Goal: Check status: Check status

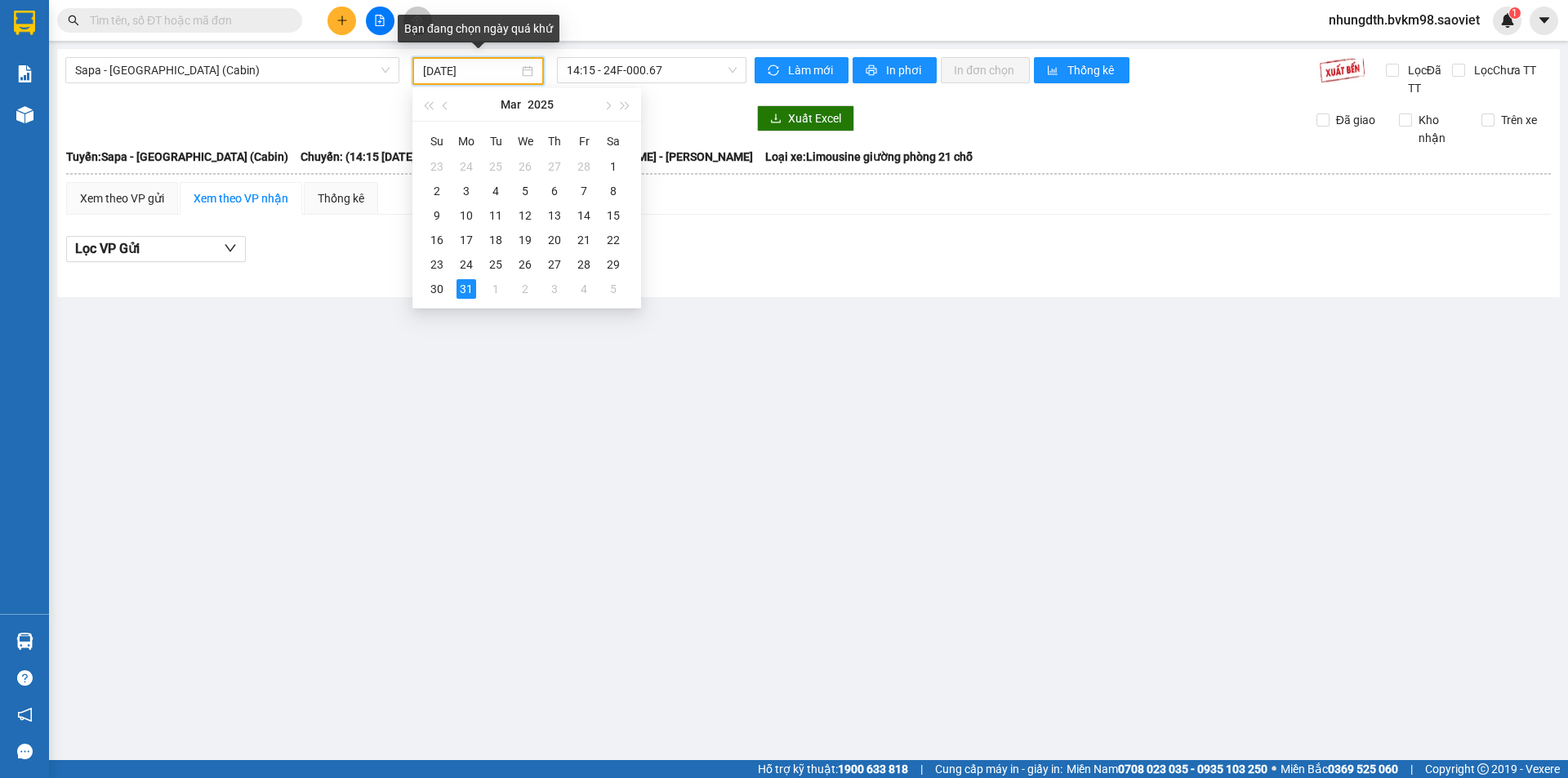
drag, startPoint x: 486, startPoint y: 73, endPoint x: 408, endPoint y: 75, distance: 78.0
click at [408, 75] on div "[DATE]" at bounding box center [478, 71] width 144 height 27
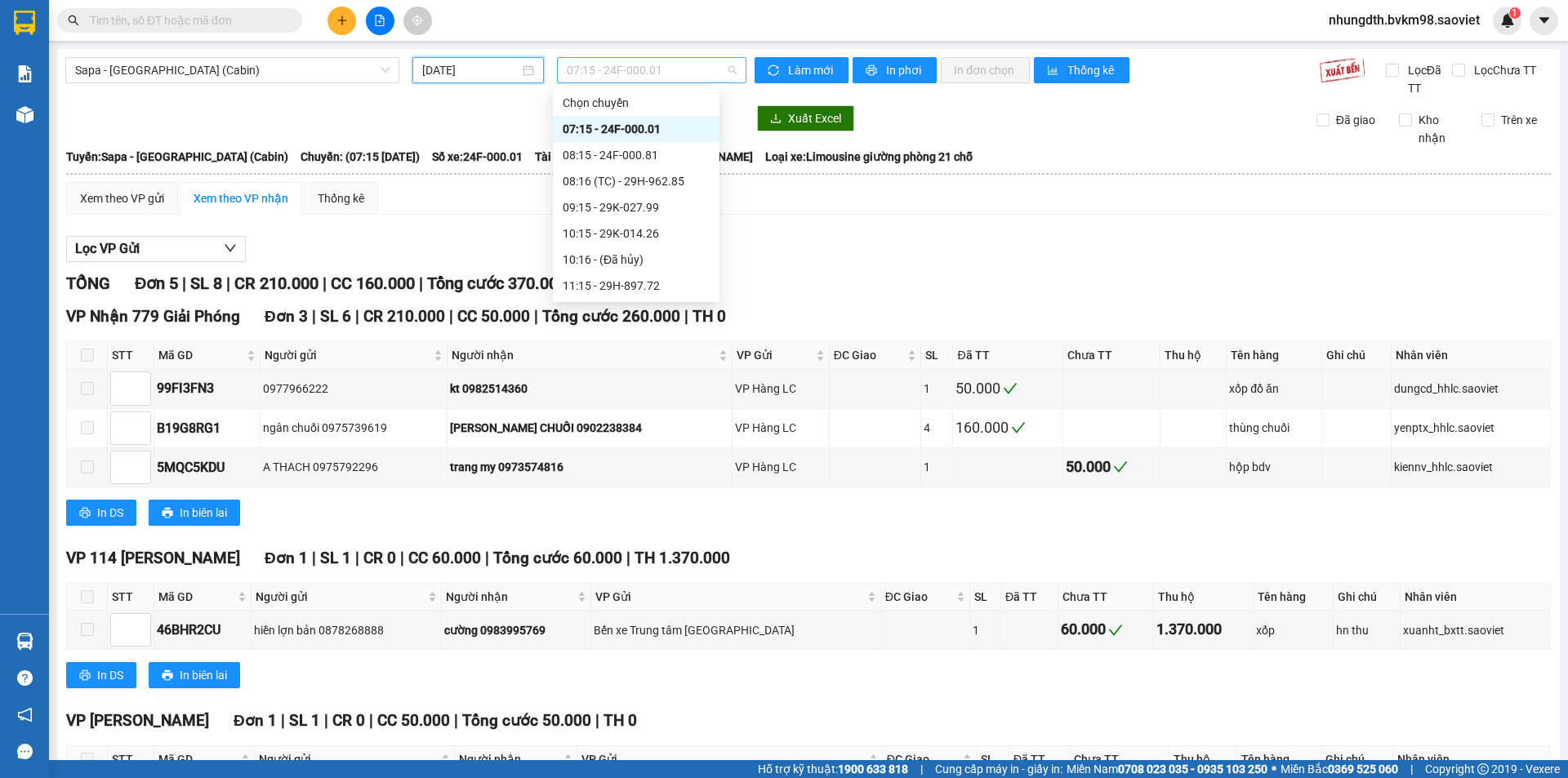
click at [728, 71] on span "07:15 - 24F-000.01" at bounding box center [651, 71] width 170 height 25
type input "[DATE]"
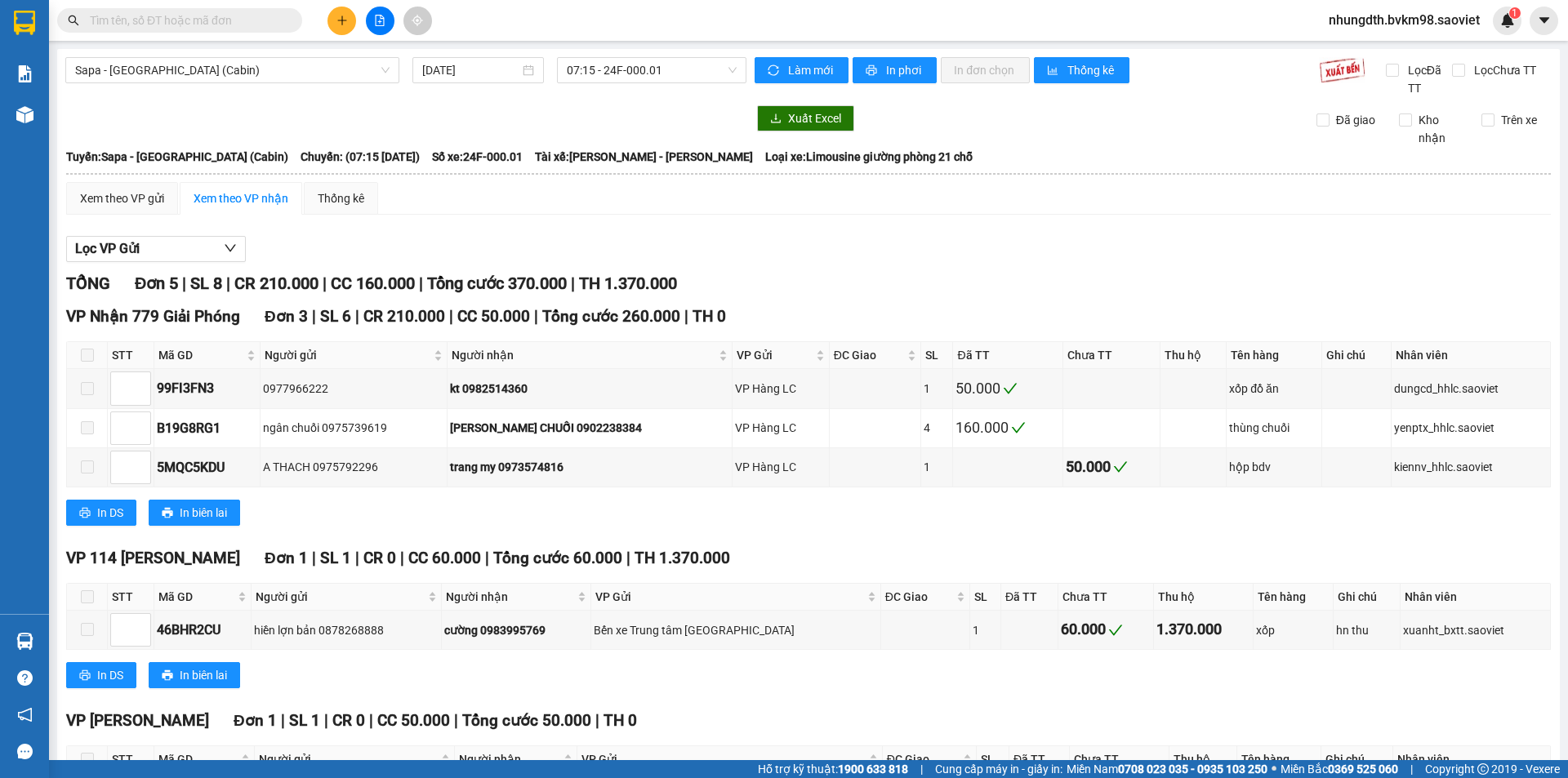
click at [358, 112] on div at bounding box center [406, 118] width 681 height 26
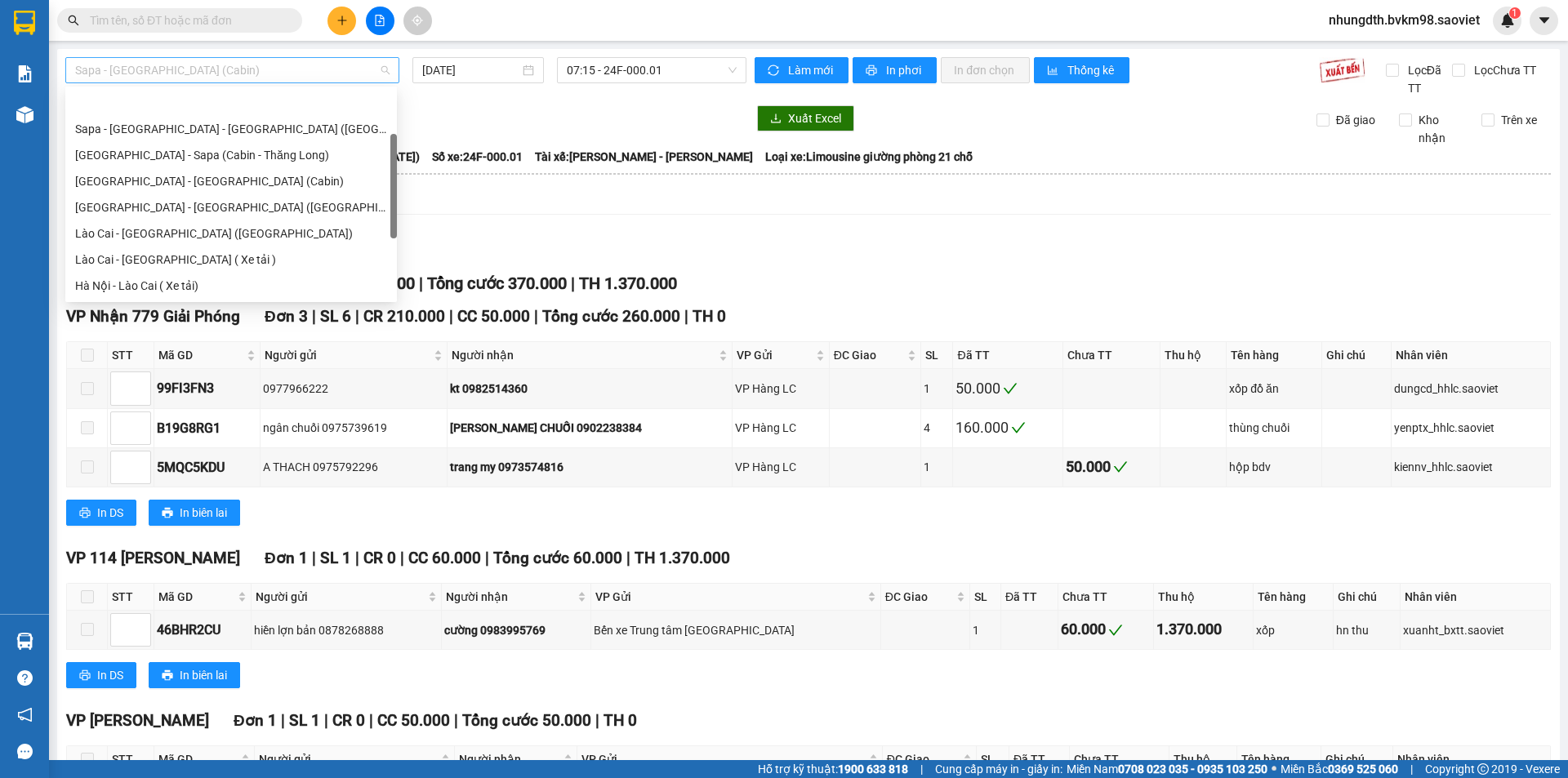
click at [214, 67] on span "Sapa - [GEOGRAPHIC_DATA] (Cabin)" at bounding box center [232, 71] width 314 height 25
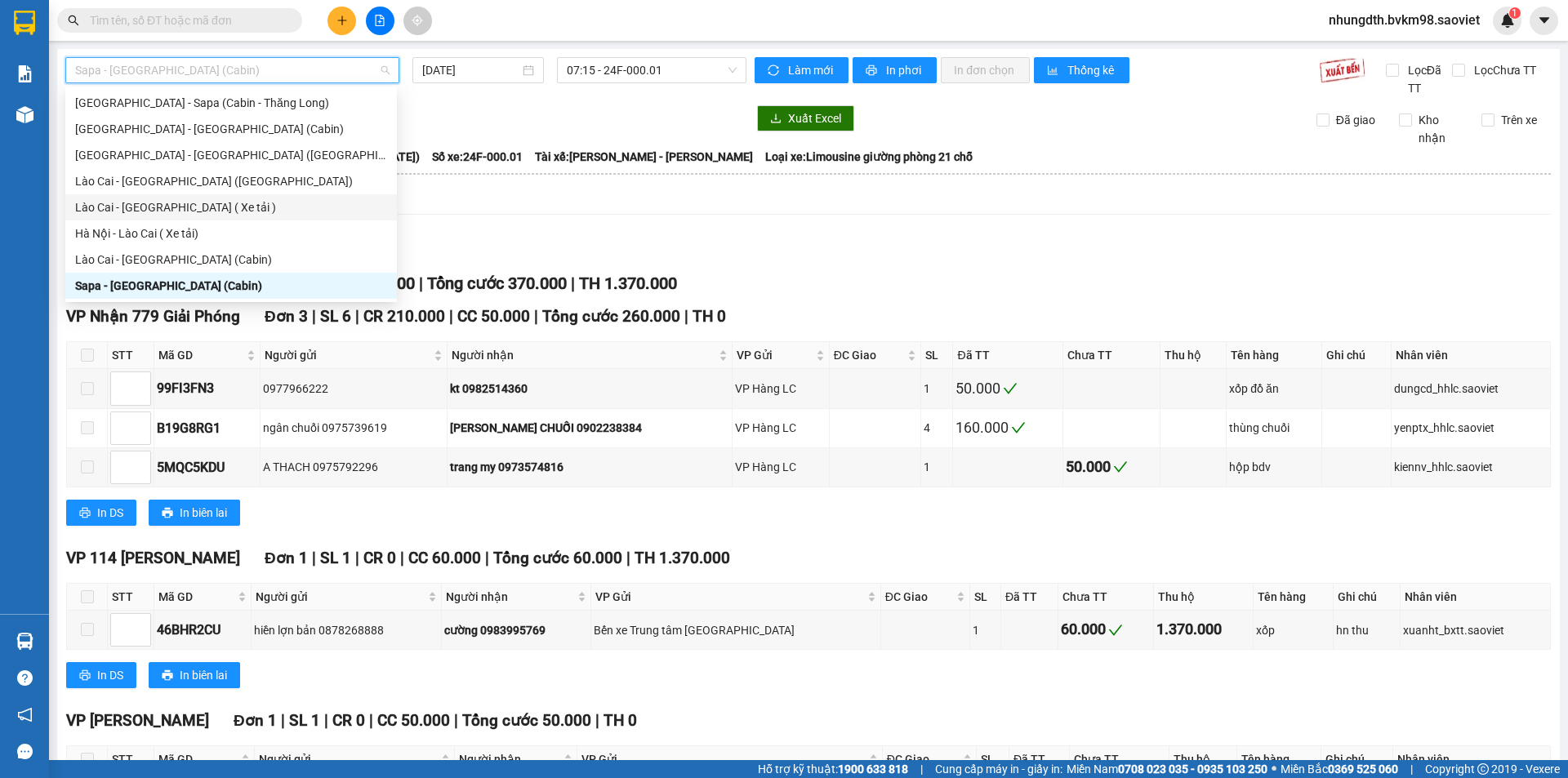
click at [197, 204] on div "Lào Cai - [GEOGRAPHIC_DATA] ( Xe tải )" at bounding box center [231, 207] width 312 height 18
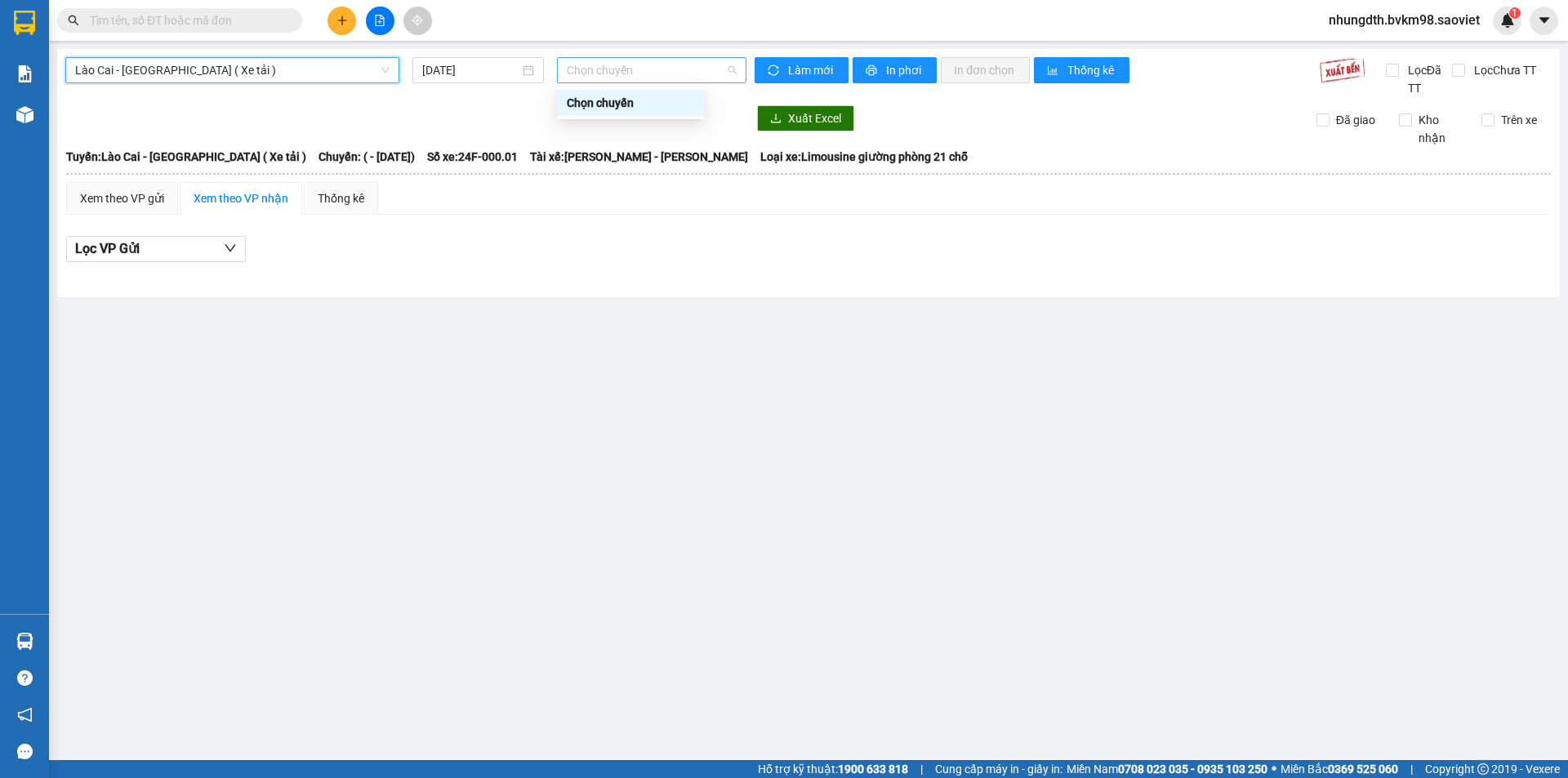
click at [738, 68] on div "Chọn chuyến" at bounding box center [651, 70] width 189 height 26
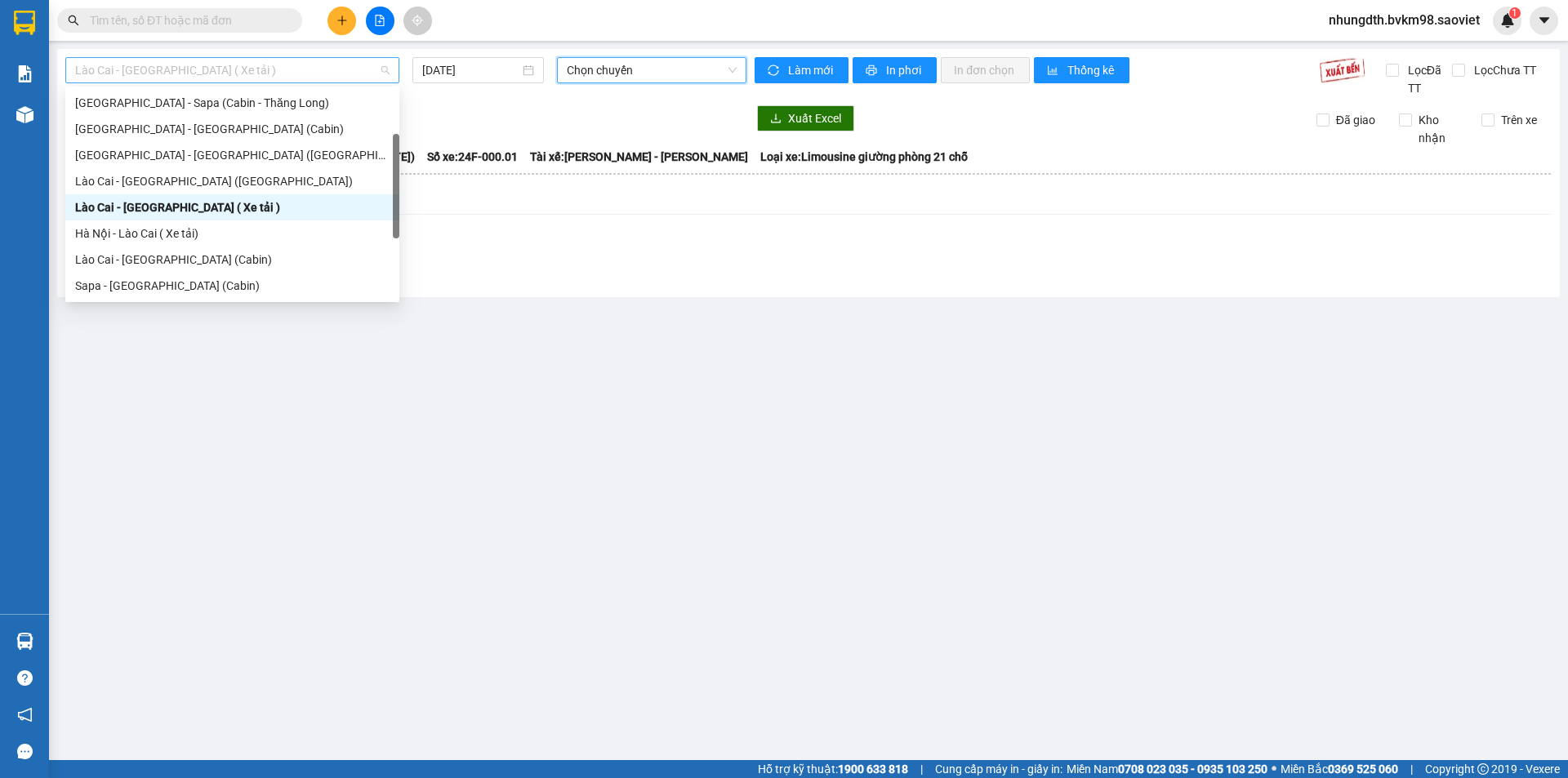
click at [246, 73] on span "Lào Cai - [GEOGRAPHIC_DATA] ( Xe tải )" at bounding box center [232, 71] width 314 height 25
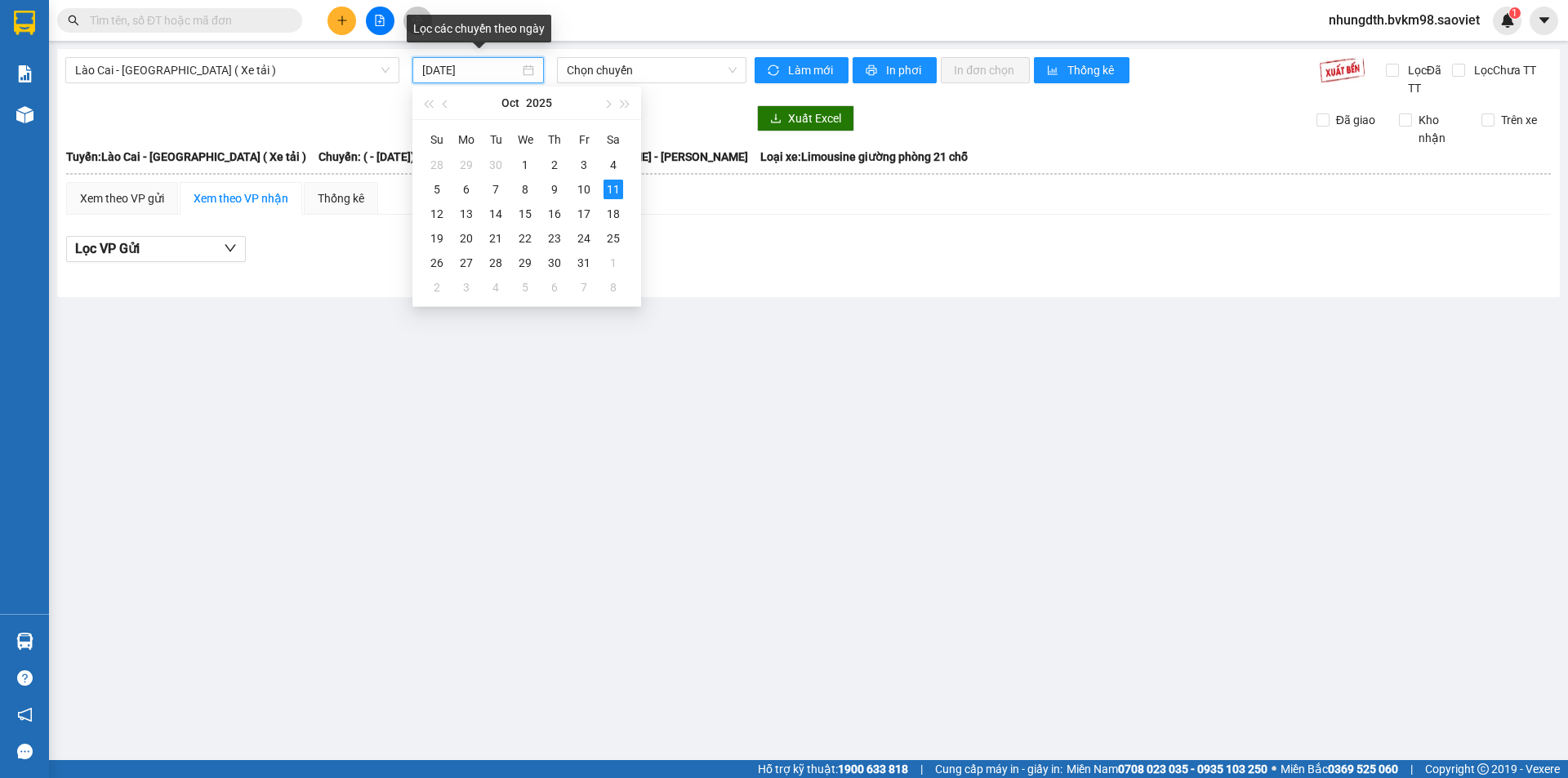
drag, startPoint x: 433, startPoint y: 69, endPoint x: 407, endPoint y: 66, distance: 26.2
click at [407, 66] on div "[DATE]" at bounding box center [478, 70] width 144 height 26
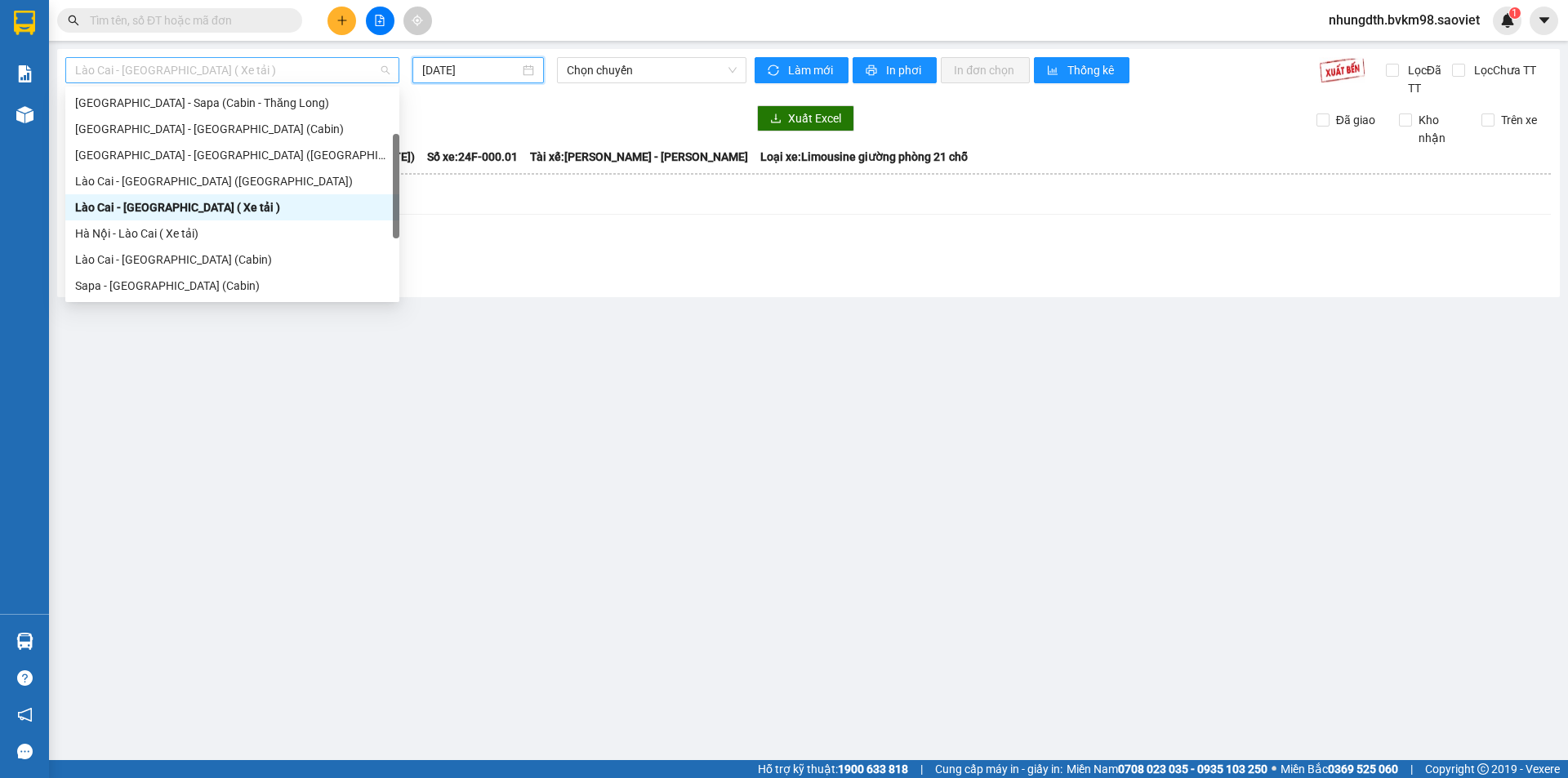
click at [229, 69] on span "Lào Cai - [GEOGRAPHIC_DATA] ( Xe tải )" at bounding box center [232, 71] width 314 height 25
type input "[DATE]"
click at [204, 177] on div "Lào Cai - [GEOGRAPHIC_DATA] ([GEOGRAPHIC_DATA])" at bounding box center [232, 182] width 314 height 18
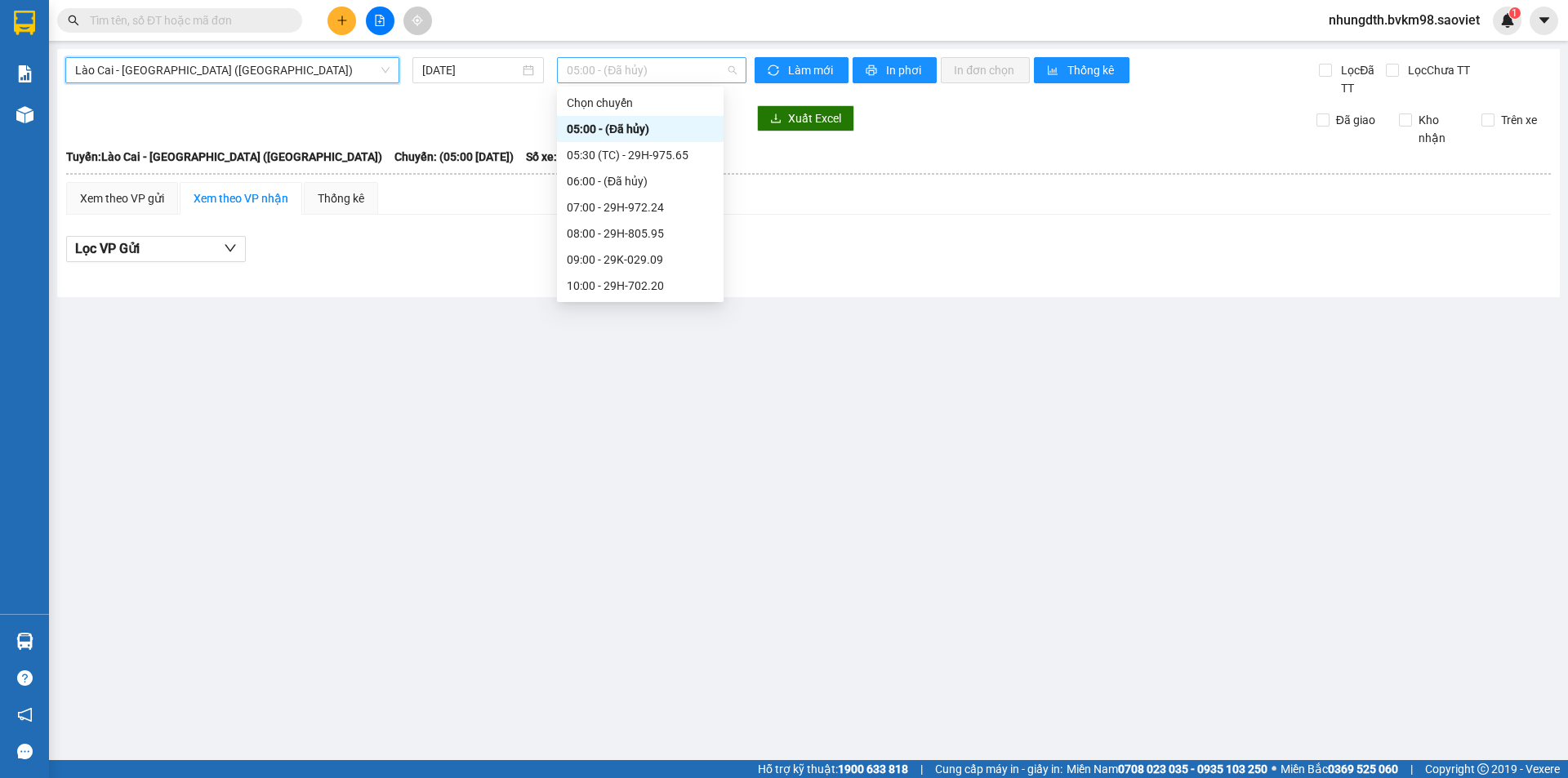
click at [734, 72] on span "05:00 - (Đã hủy)" at bounding box center [651, 71] width 170 height 25
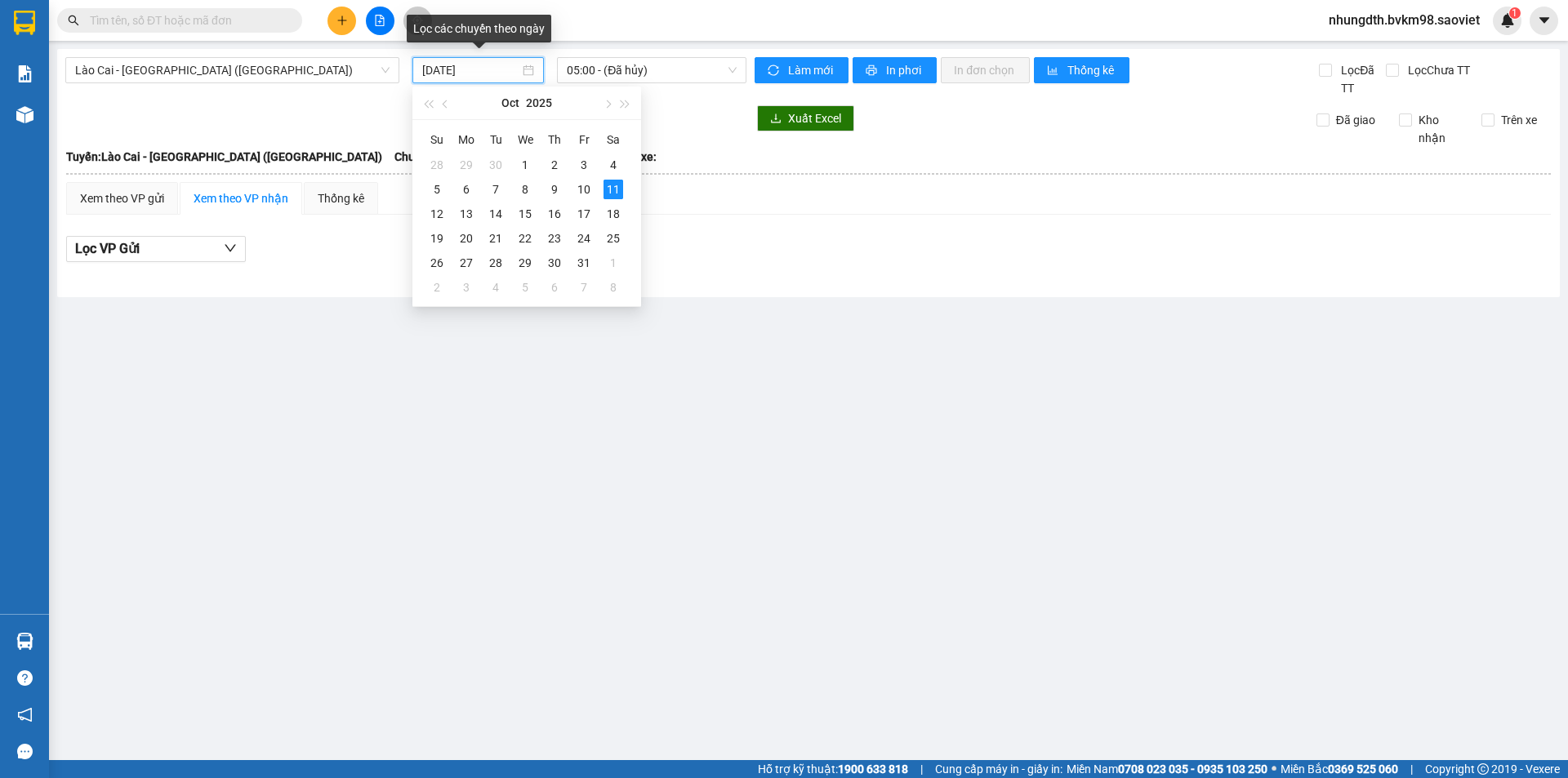
drag, startPoint x: 433, startPoint y: 62, endPoint x: 407, endPoint y: 71, distance: 27.5
click at [407, 71] on div "[DATE]" at bounding box center [478, 70] width 144 height 26
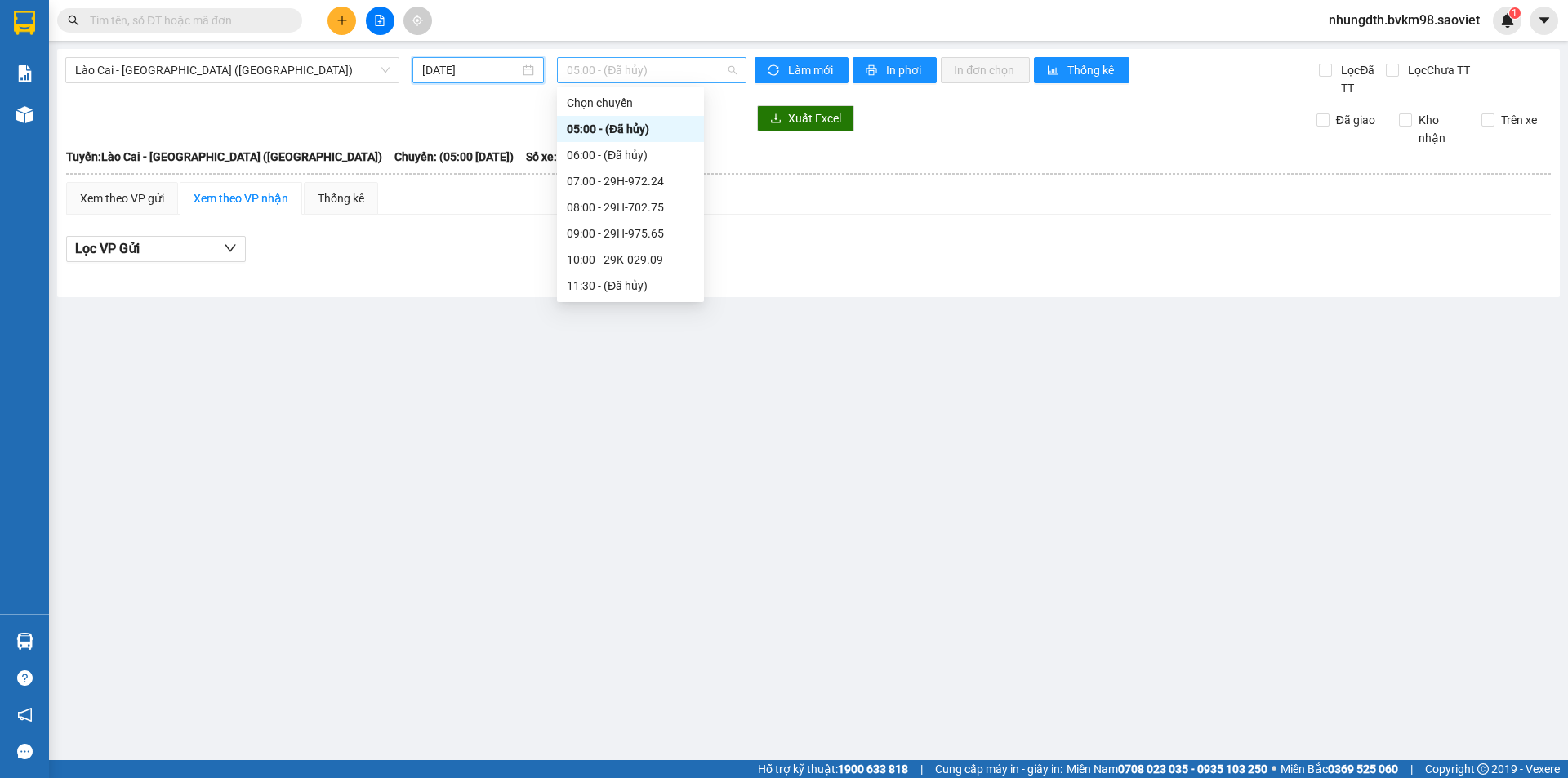
click at [731, 71] on span "05:00 - (Đã hủy)" at bounding box center [651, 71] width 170 height 25
type input "[DATE]"
click at [212, 74] on span "Lào Cai - [GEOGRAPHIC_DATA] ([GEOGRAPHIC_DATA])" at bounding box center [232, 71] width 314 height 25
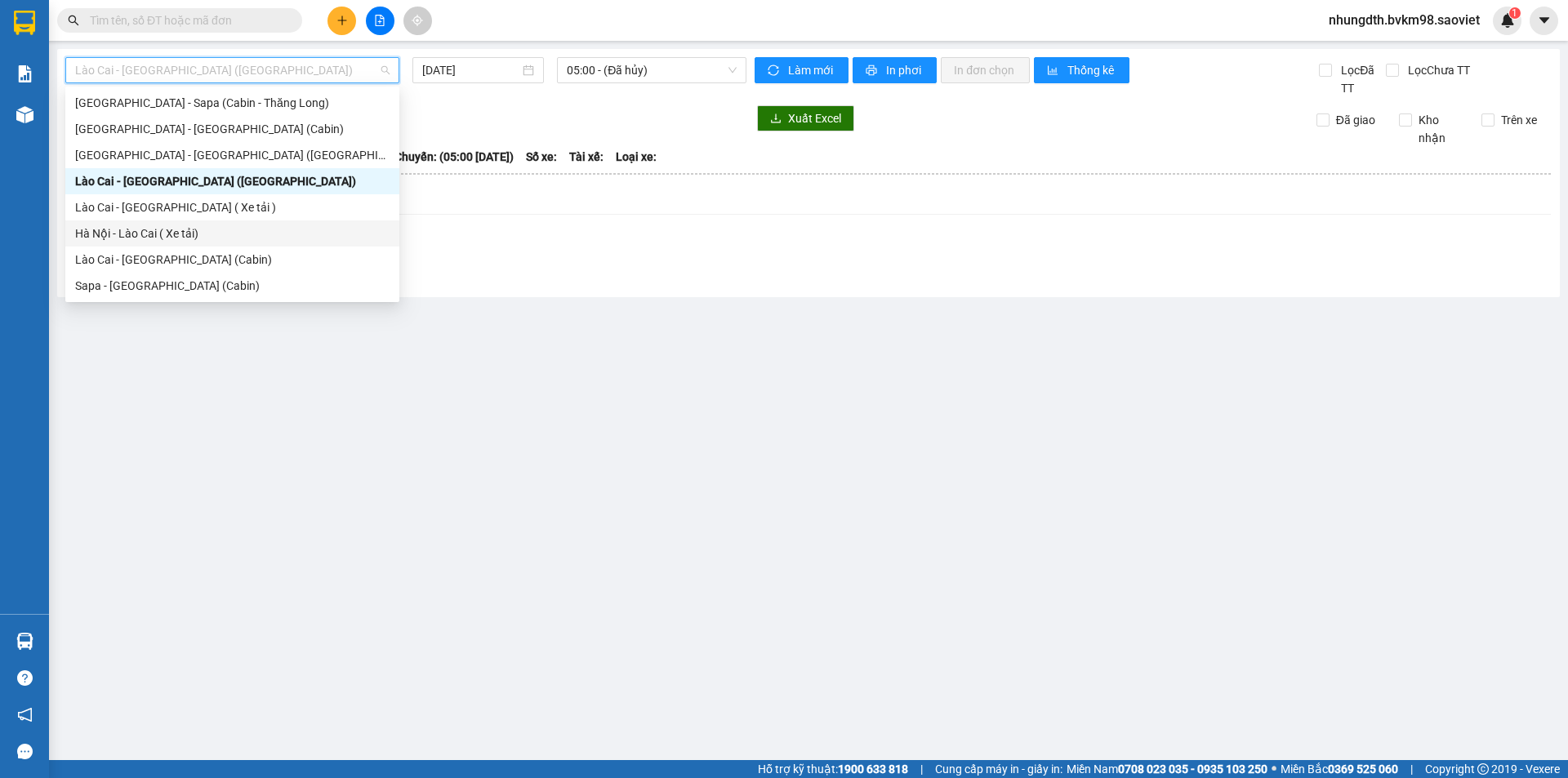
scroll to position [124, 0]
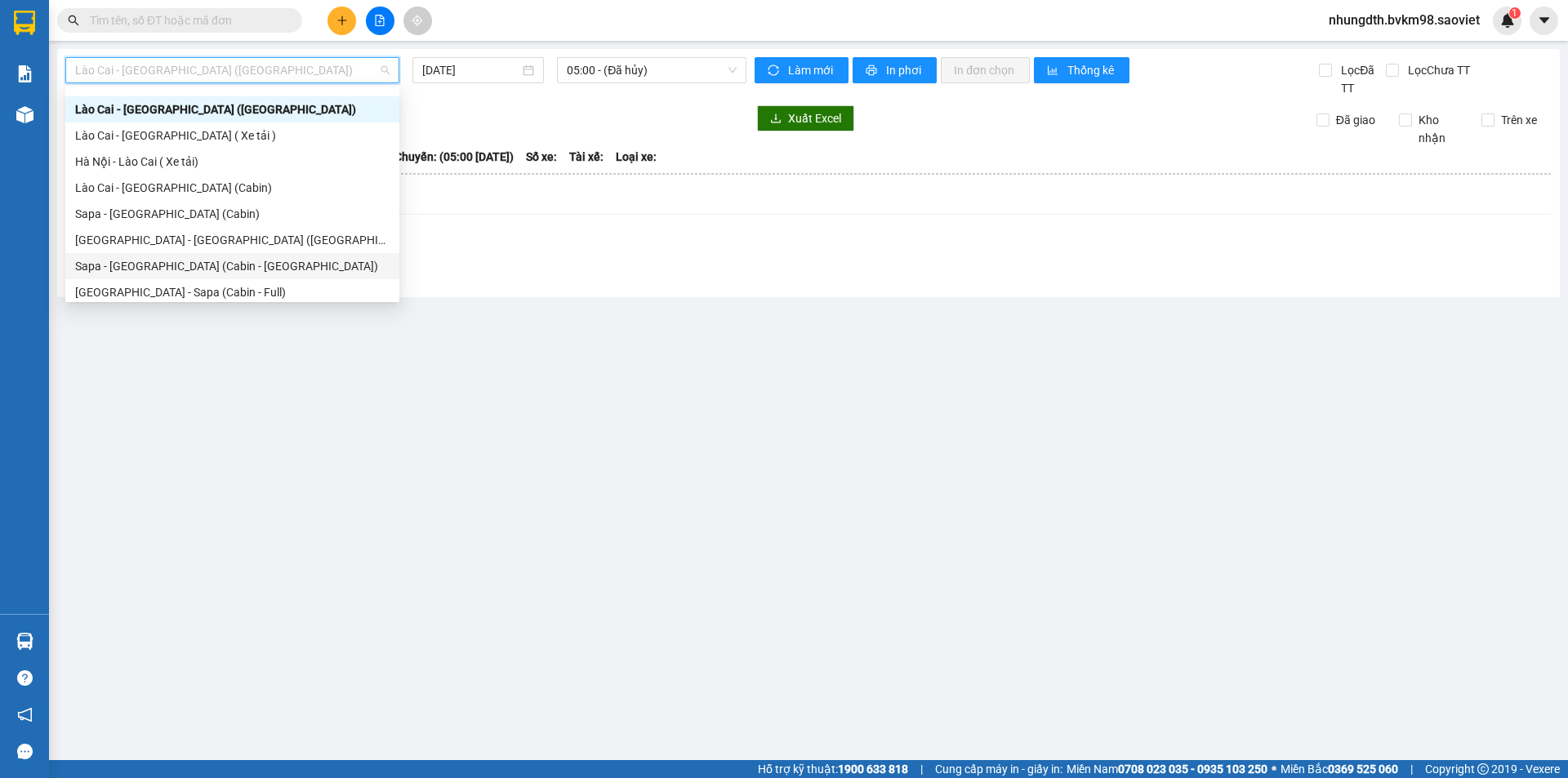
click at [212, 260] on div "Sapa - [GEOGRAPHIC_DATA] (Cabin - [GEOGRAPHIC_DATA])" at bounding box center [232, 266] width 314 height 18
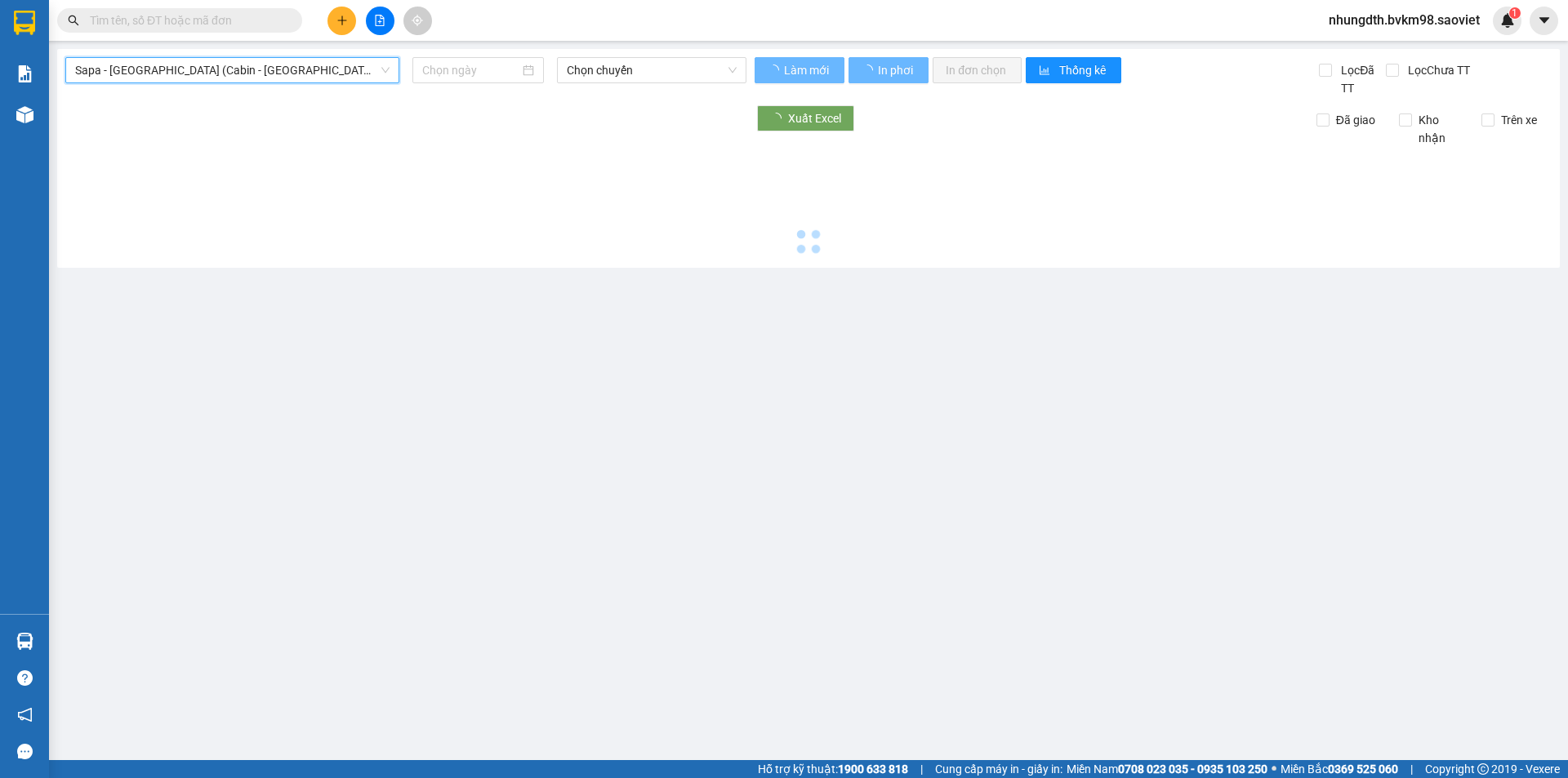
type input "[DATE]"
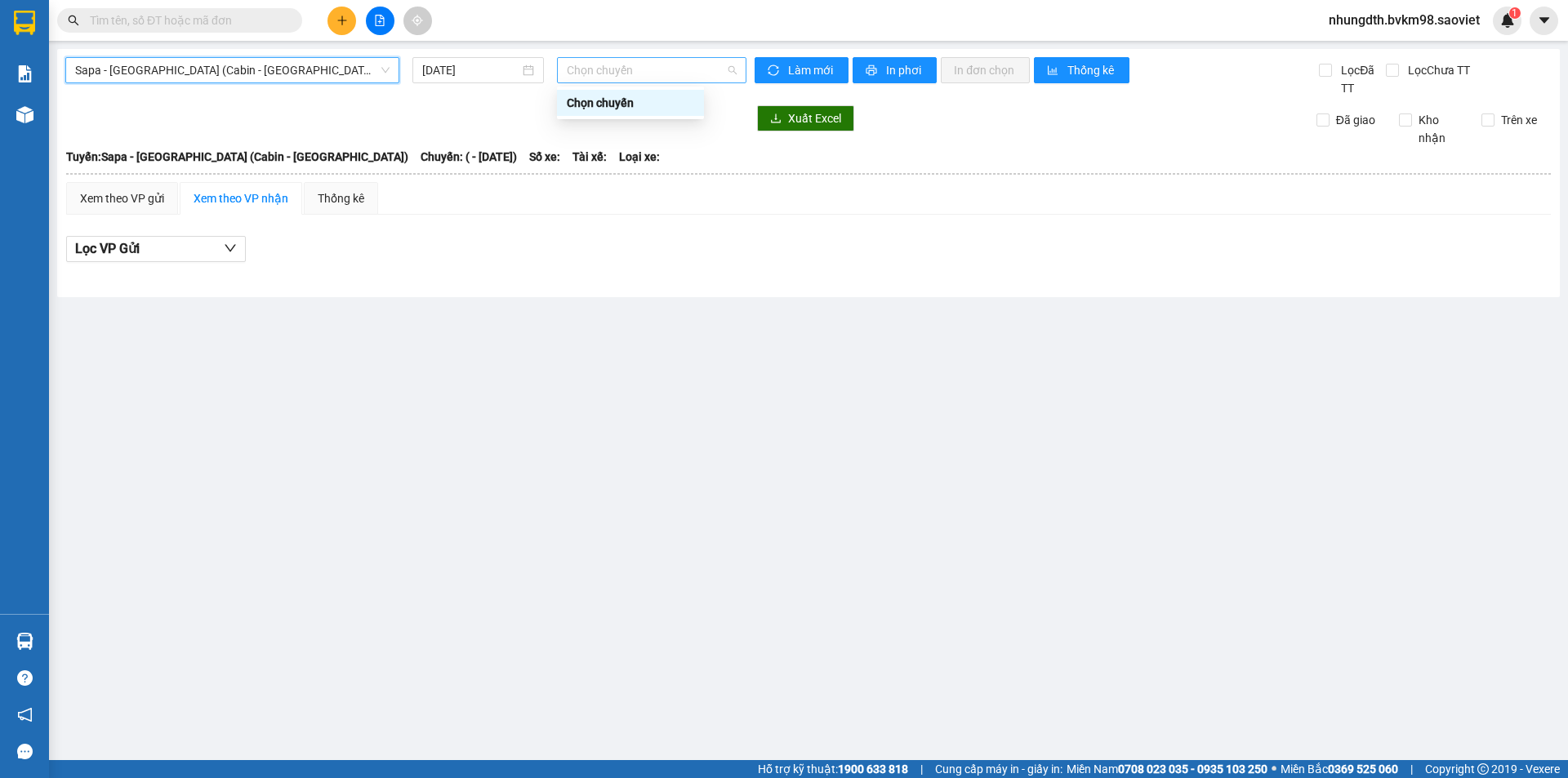
click at [729, 68] on span "Chọn chuyến" at bounding box center [651, 71] width 170 height 25
click at [319, 69] on span "Sapa - [GEOGRAPHIC_DATA] (Cabin - [GEOGRAPHIC_DATA])" at bounding box center [232, 71] width 314 height 25
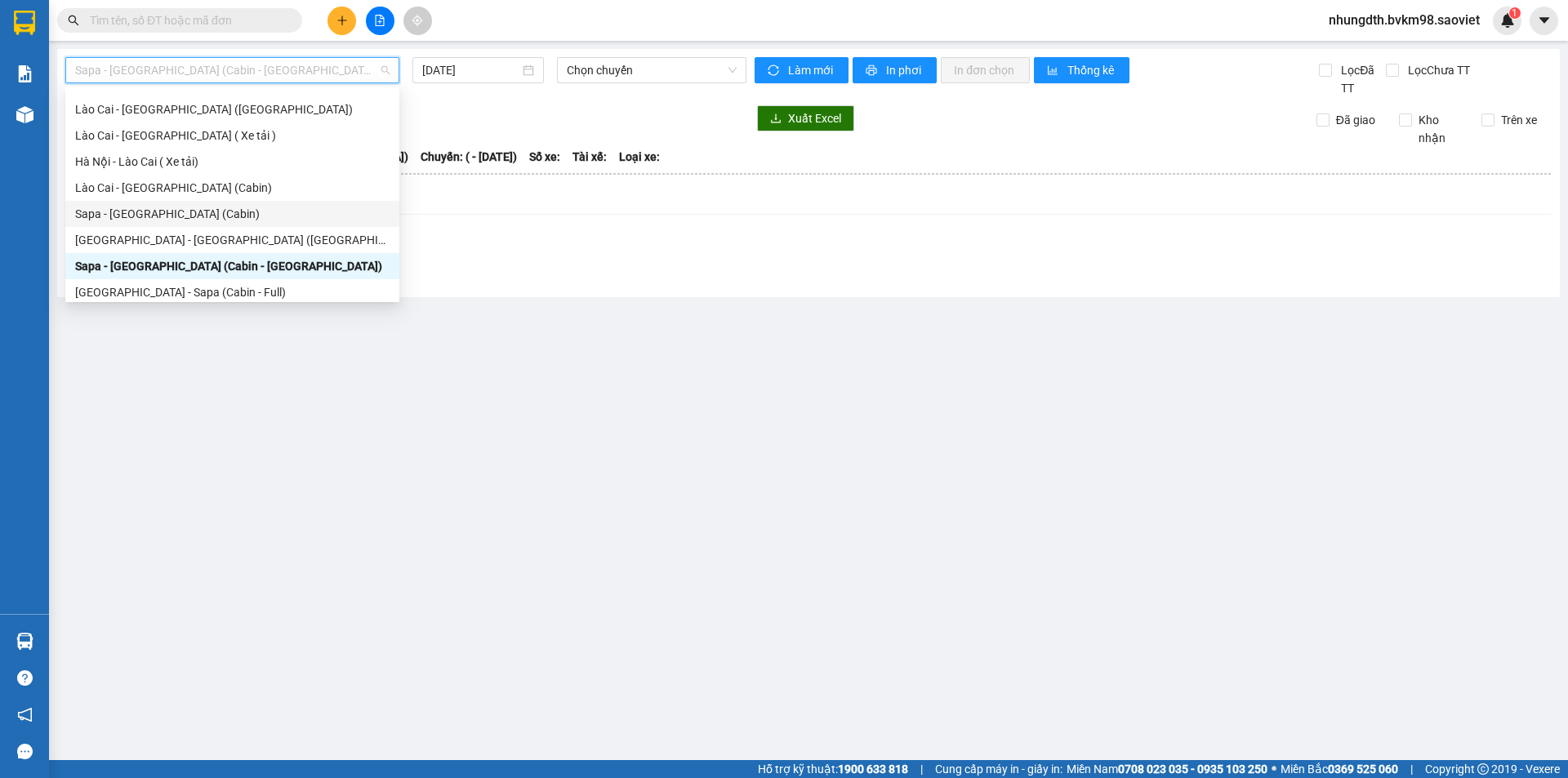
click at [188, 204] on div "Sapa - [GEOGRAPHIC_DATA] (Cabin)" at bounding box center [232, 213] width 334 height 26
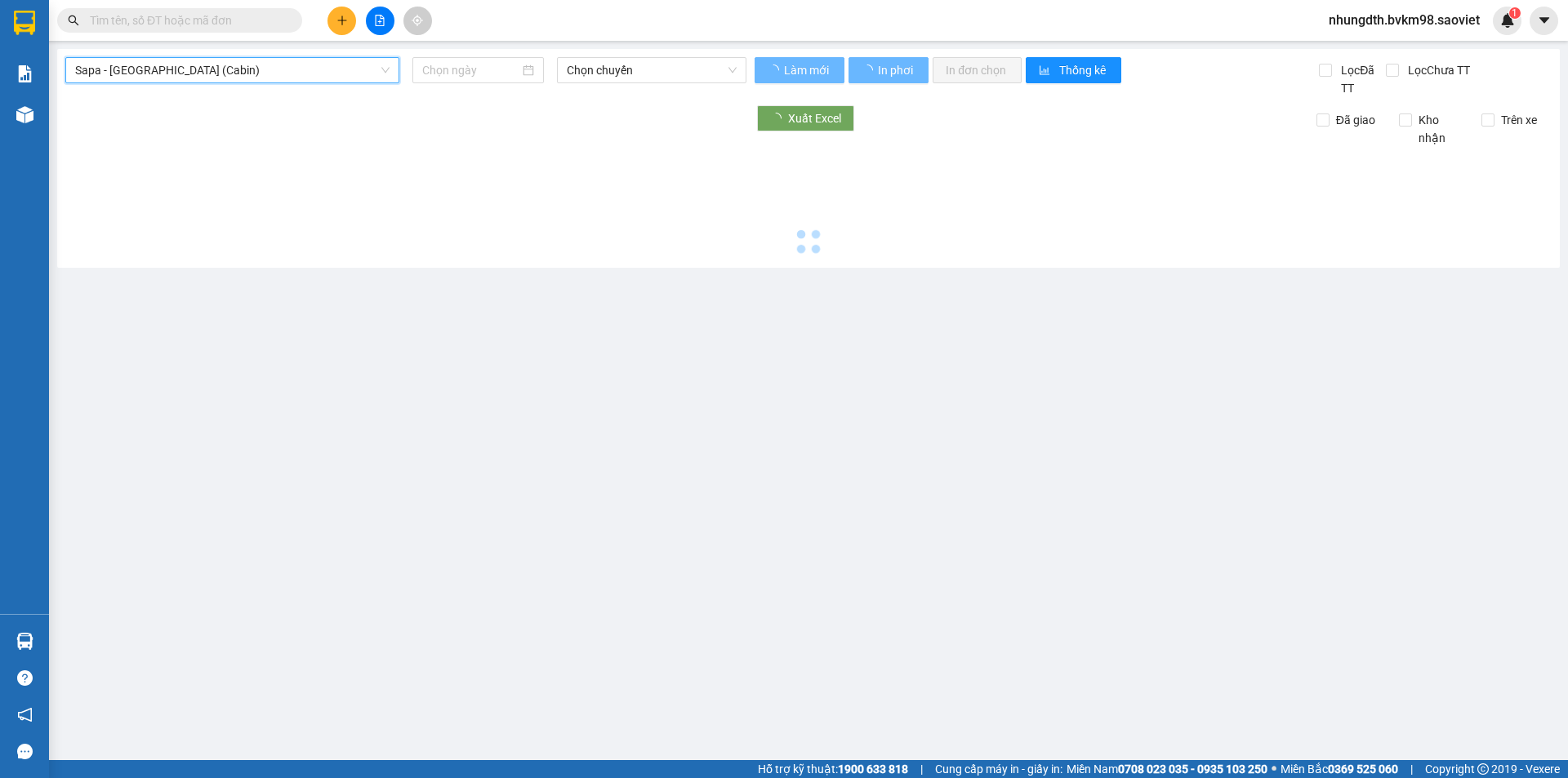
type input "[DATE]"
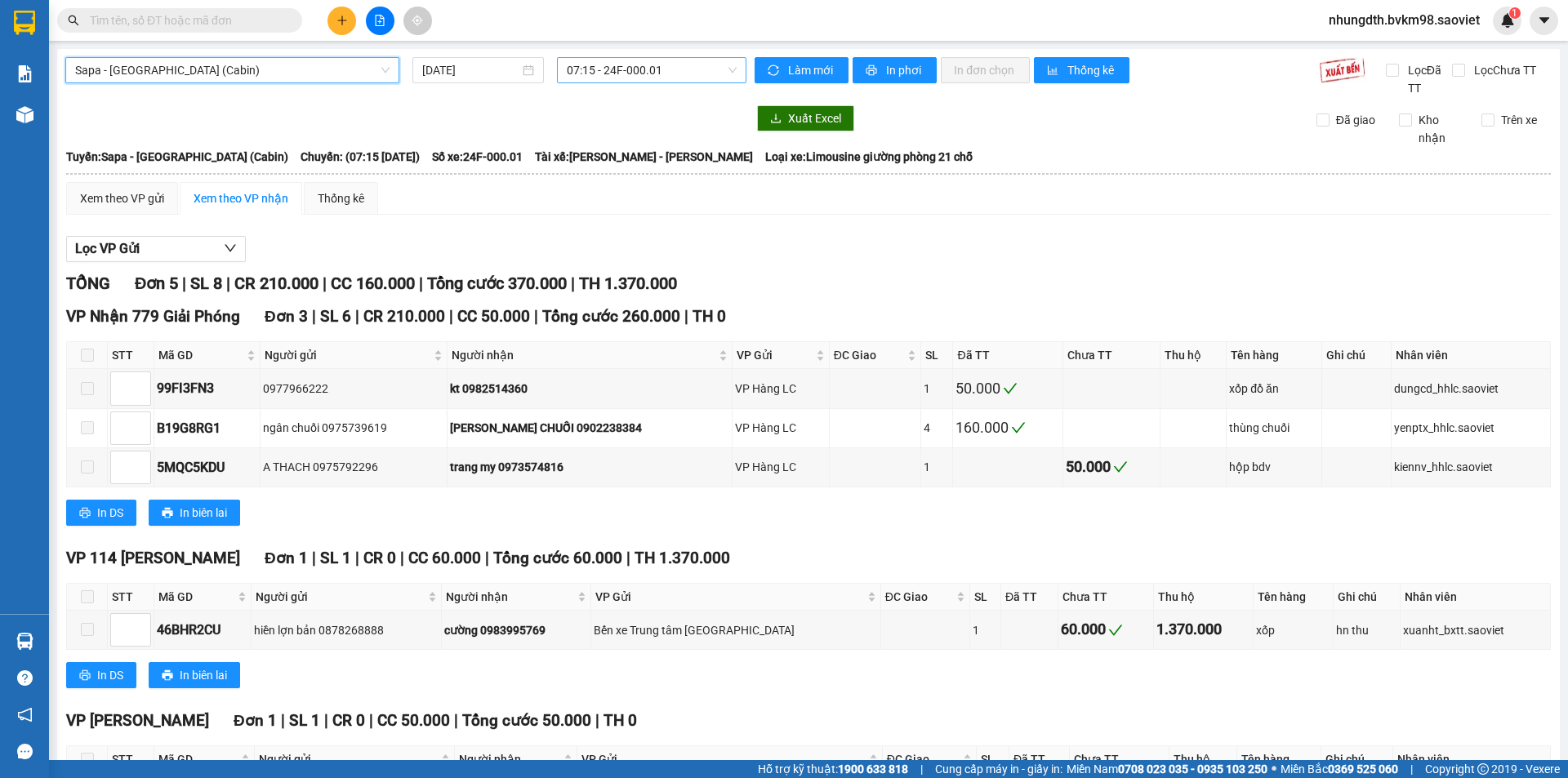
click at [733, 67] on div "07:15 - 24F-000.01" at bounding box center [651, 70] width 189 height 26
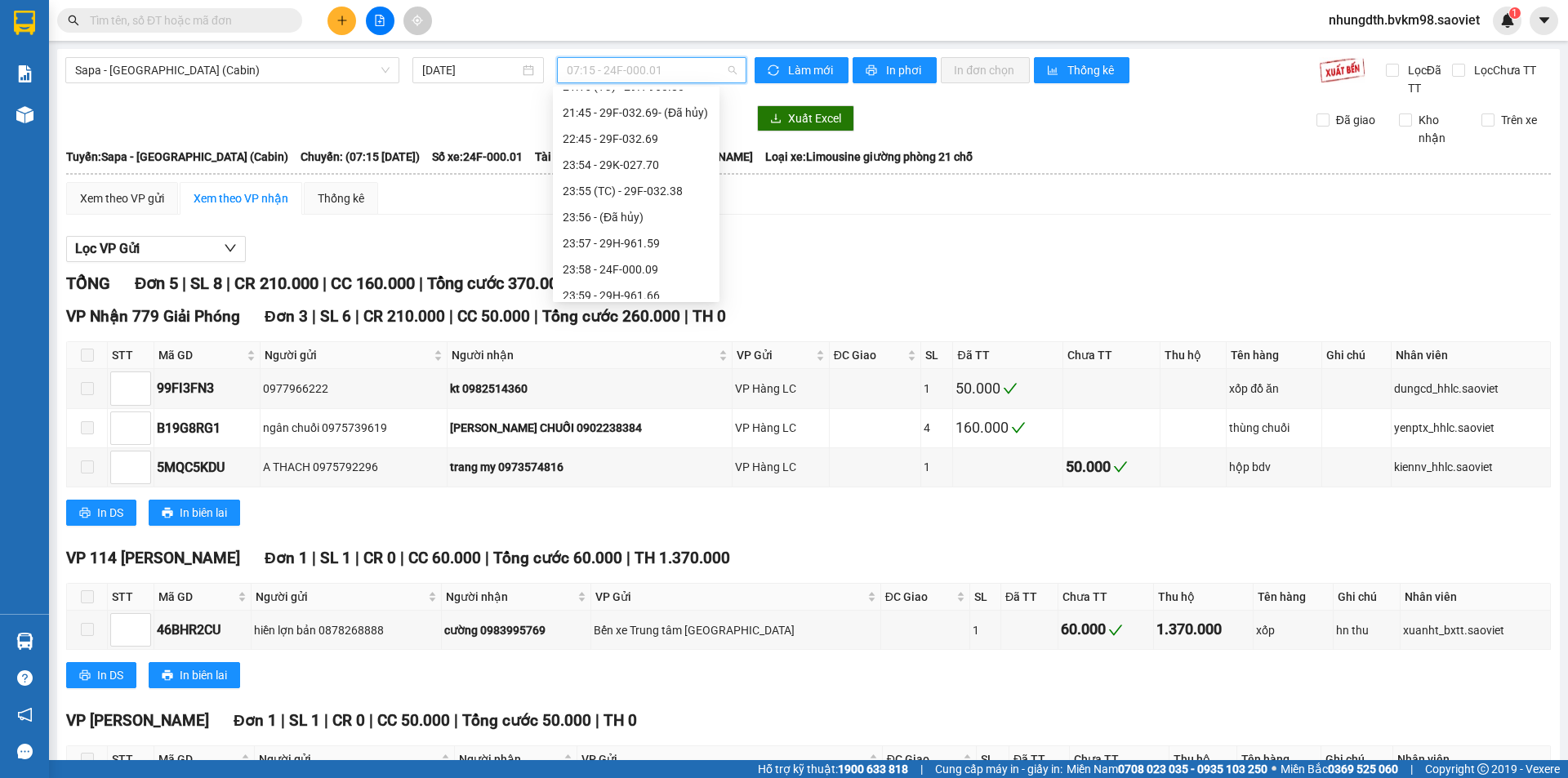
scroll to position [601, 0]
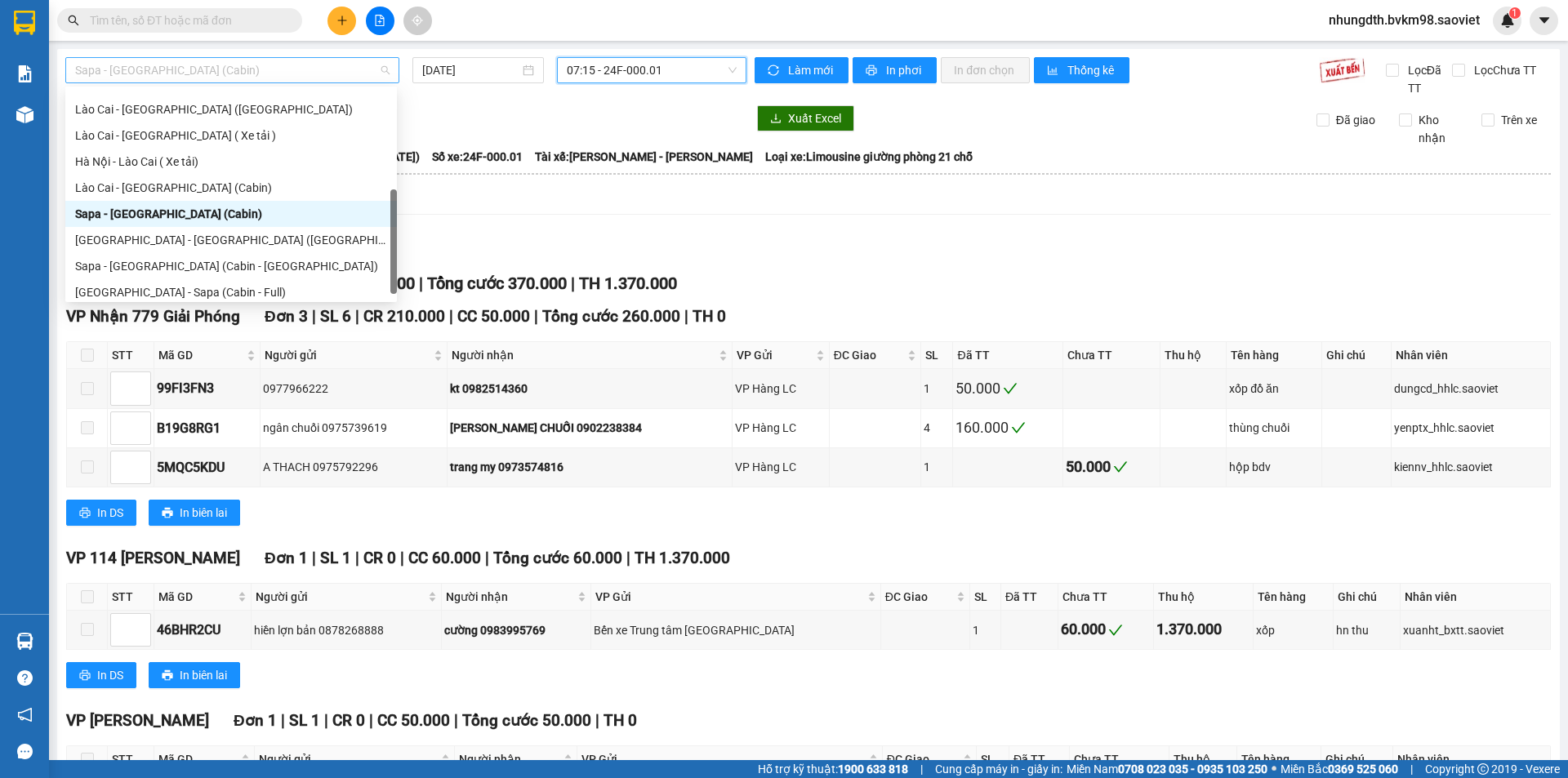
click at [217, 71] on span "Sapa - [GEOGRAPHIC_DATA] (Cabin)" at bounding box center [232, 71] width 314 height 25
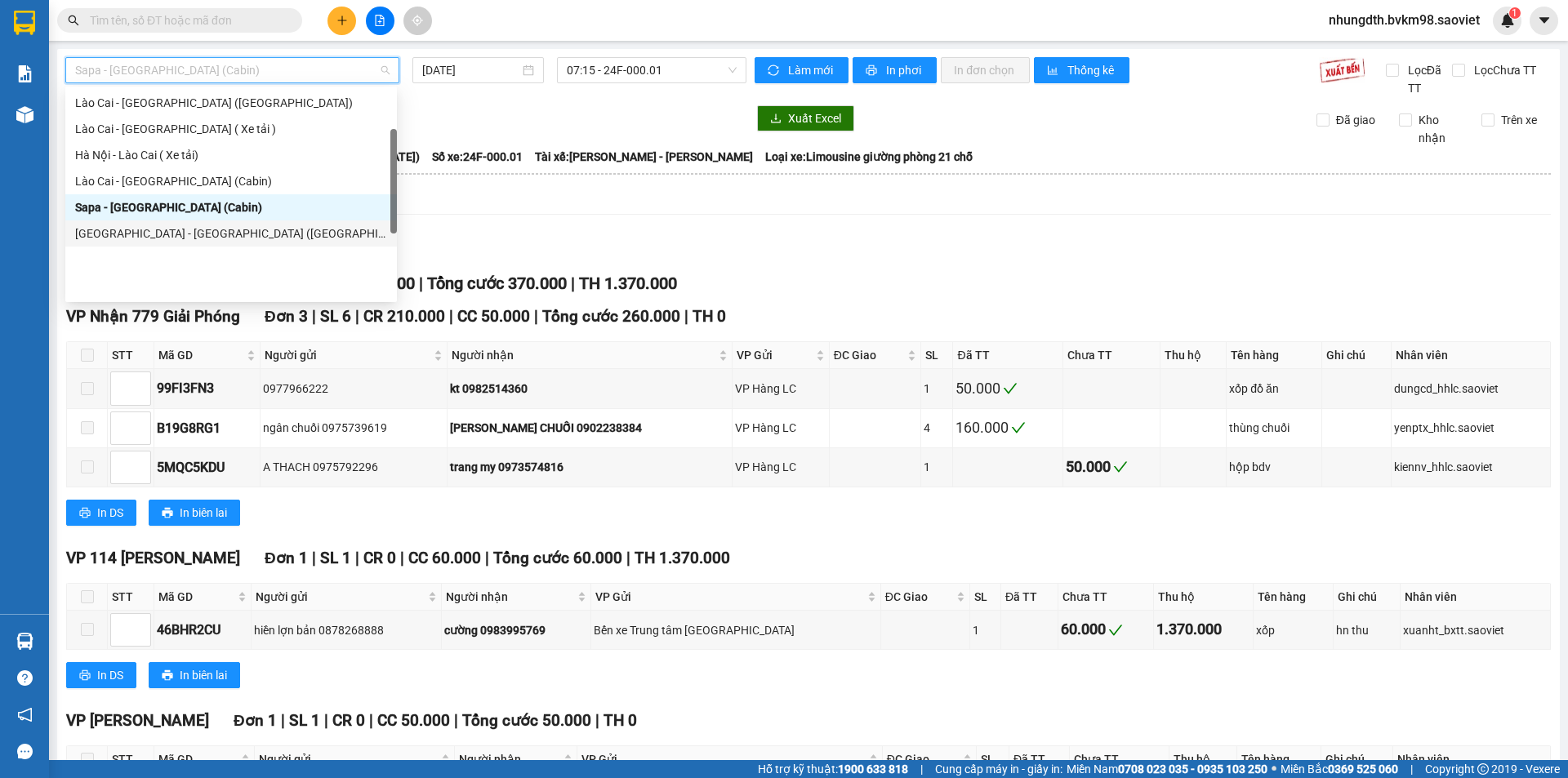
scroll to position [49, 0]
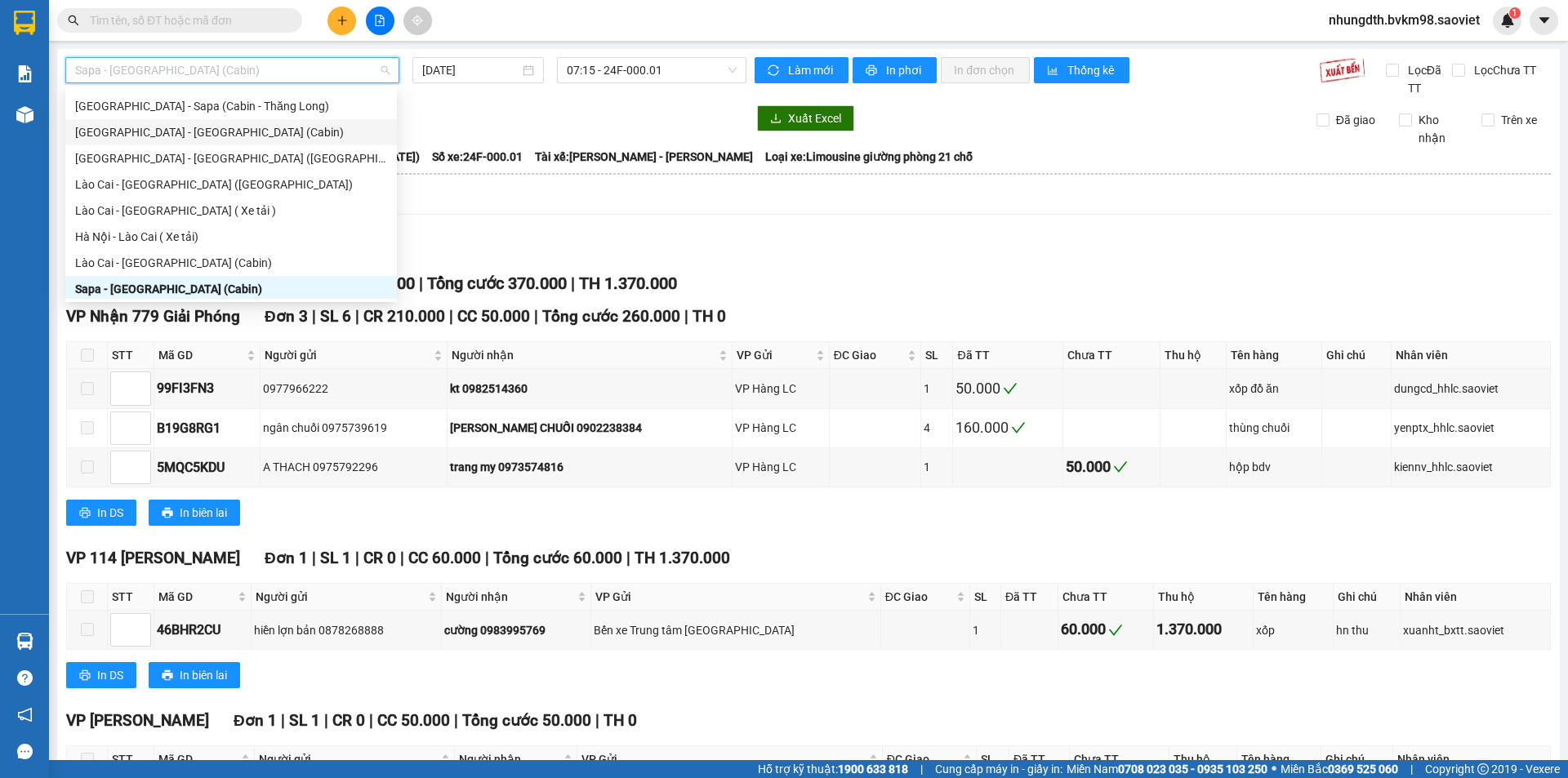
click at [222, 124] on div "[GEOGRAPHIC_DATA] - [GEOGRAPHIC_DATA] (Cabin)" at bounding box center [231, 133] width 312 height 18
type input "[DATE]"
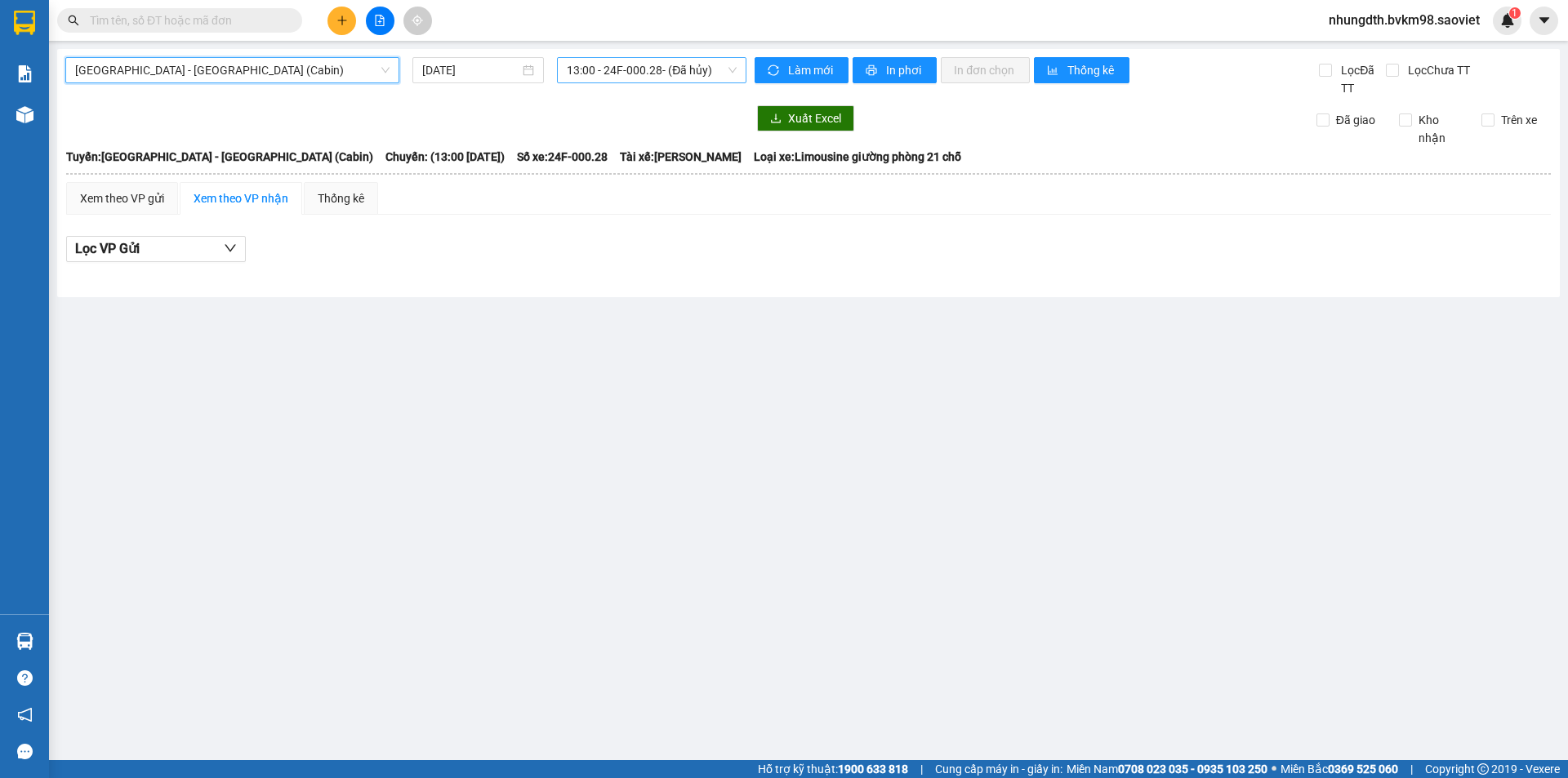
click at [726, 71] on span "13:00 - 24F-000.28 - (Đã hủy)" at bounding box center [651, 71] width 170 height 25
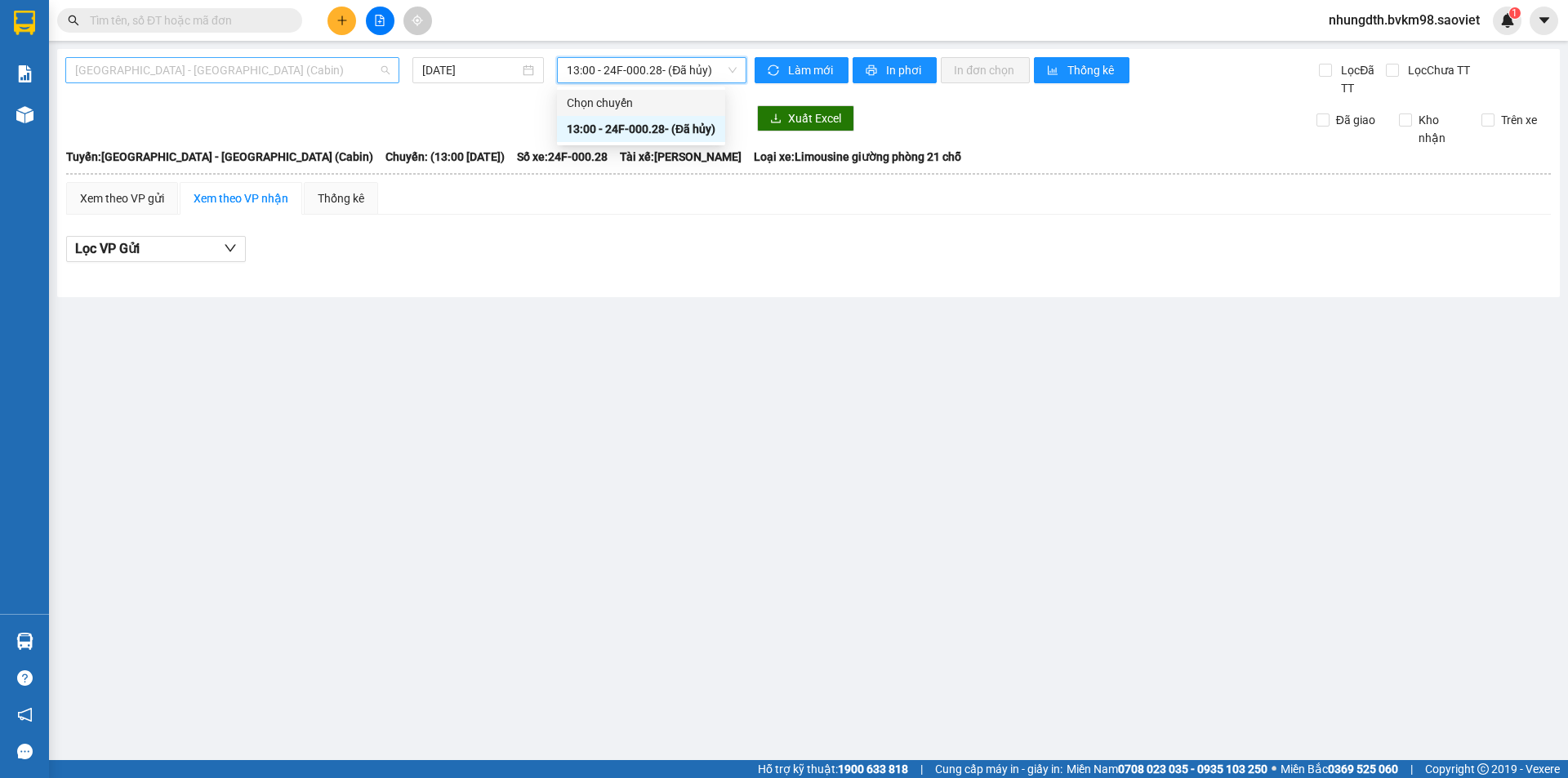
click at [186, 68] on span "[GEOGRAPHIC_DATA] - [GEOGRAPHIC_DATA] (Cabin)" at bounding box center [232, 71] width 314 height 25
